Goal: Transaction & Acquisition: Download file/media

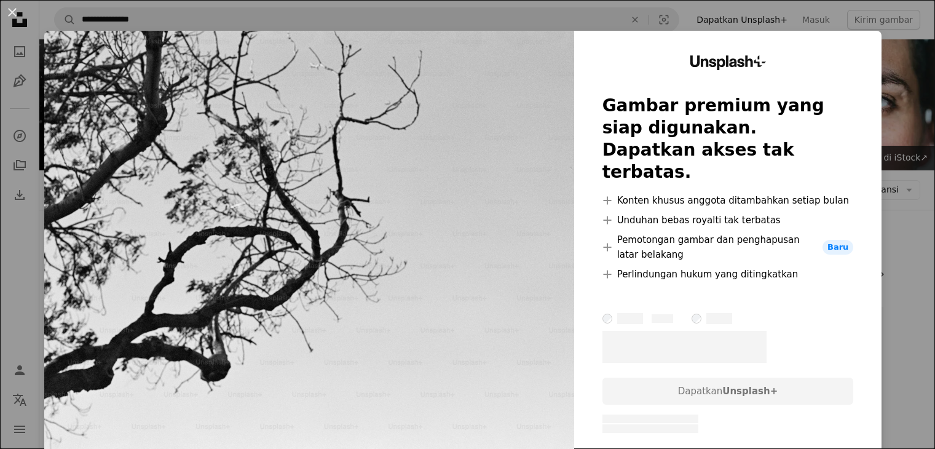
scroll to position [7869, 0]
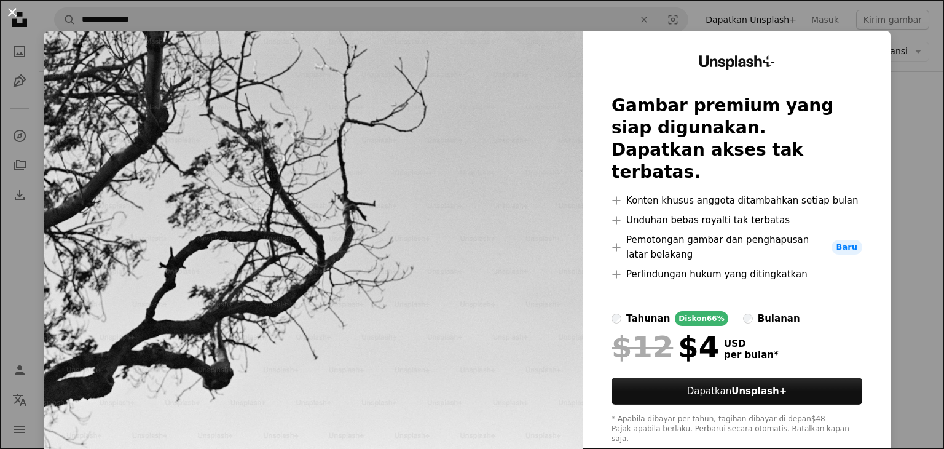
click at [12, 18] on button "An X shape" at bounding box center [12, 12] width 15 height 15
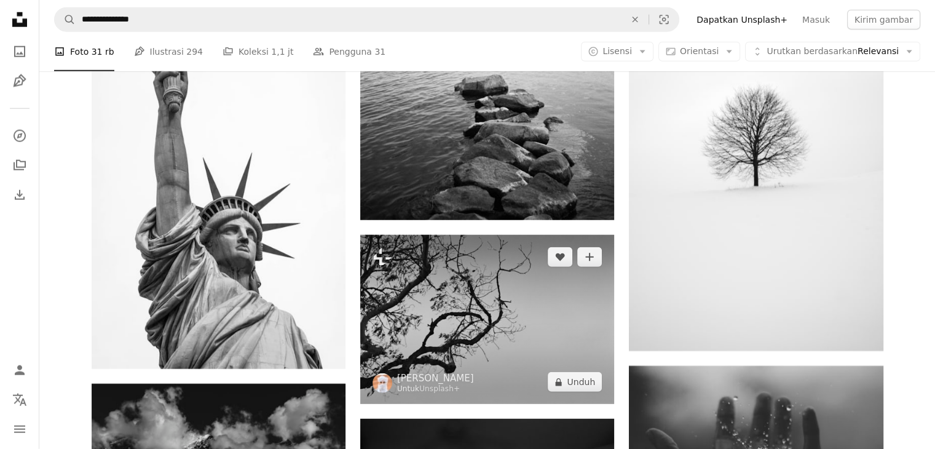
click at [525, 270] on img at bounding box center [487, 319] width 254 height 169
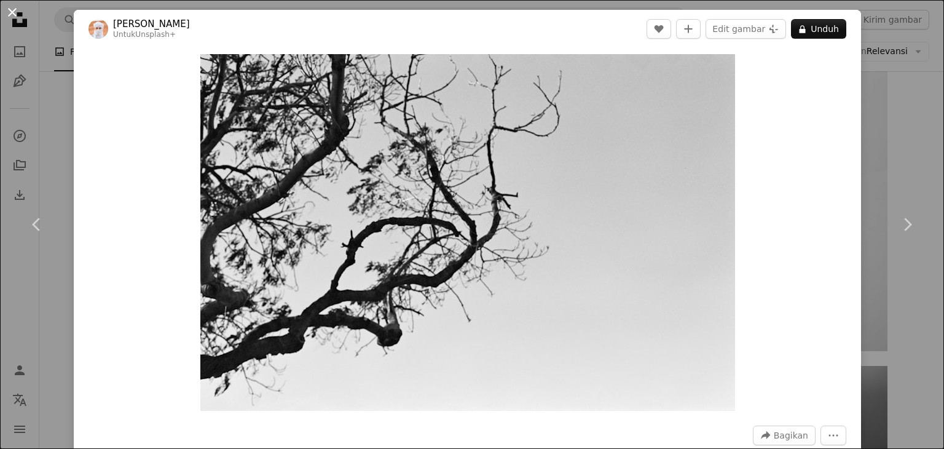
click at [12, 7] on button "An X shape" at bounding box center [12, 12] width 15 height 15
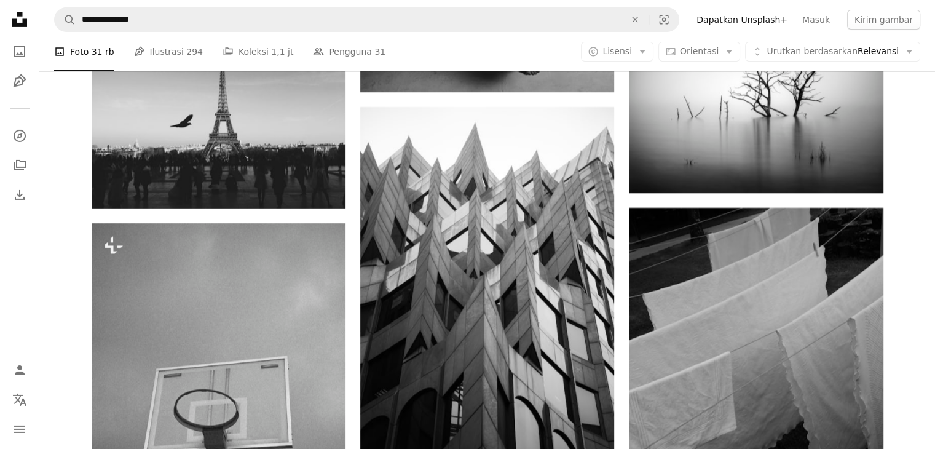
scroll to position [8885, 0]
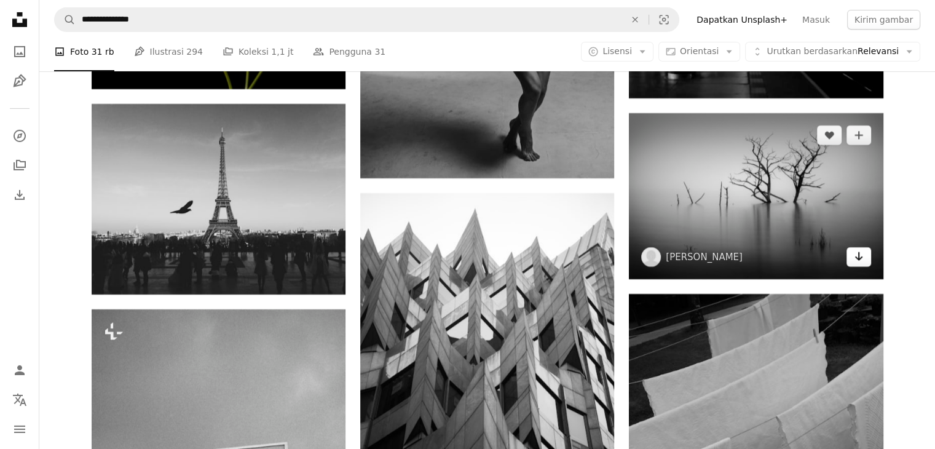
click at [866, 259] on link "Arrow pointing down" at bounding box center [858, 257] width 25 height 20
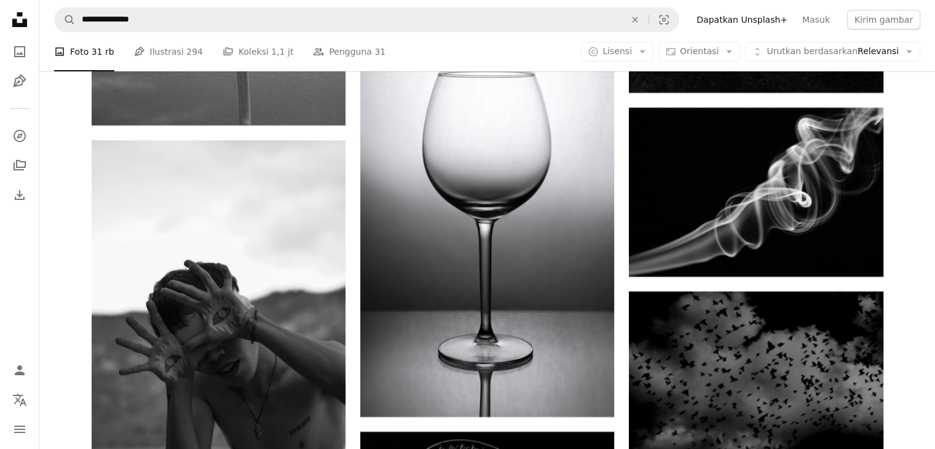
scroll to position [9447, 0]
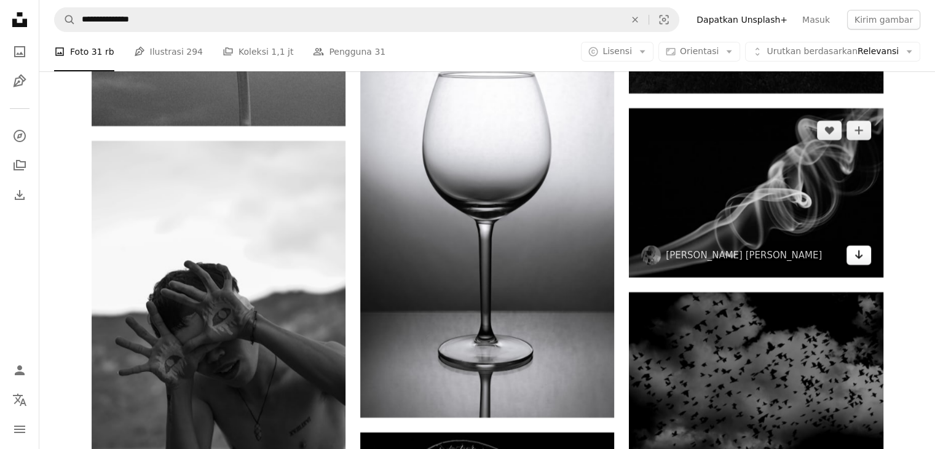
click at [859, 257] on icon "Unduh" at bounding box center [858, 254] width 8 height 9
